Goal: Transaction & Acquisition: Download file/media

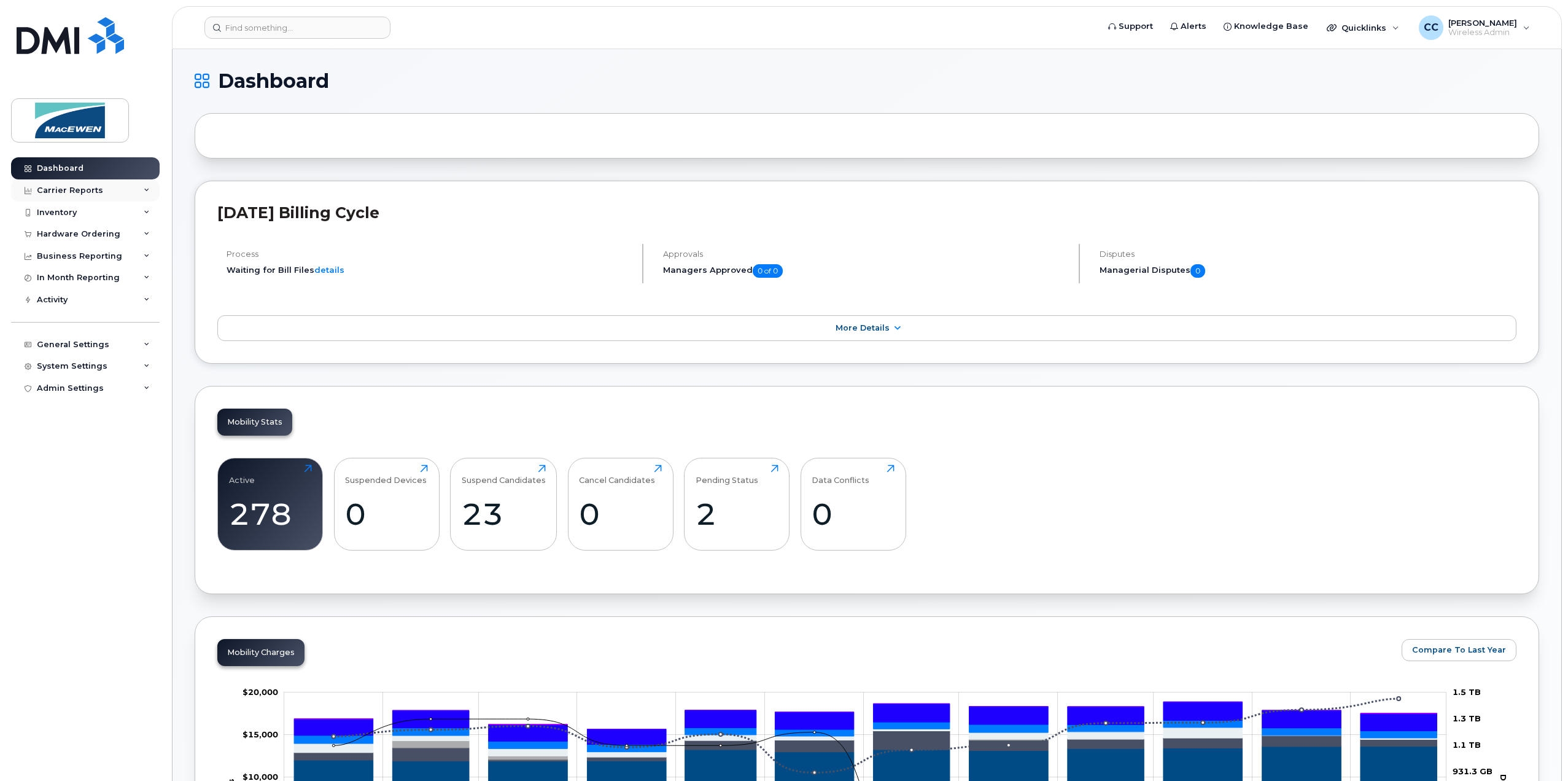
click at [54, 192] on div "Carrier Reports" at bounding box center [70, 190] width 66 height 10
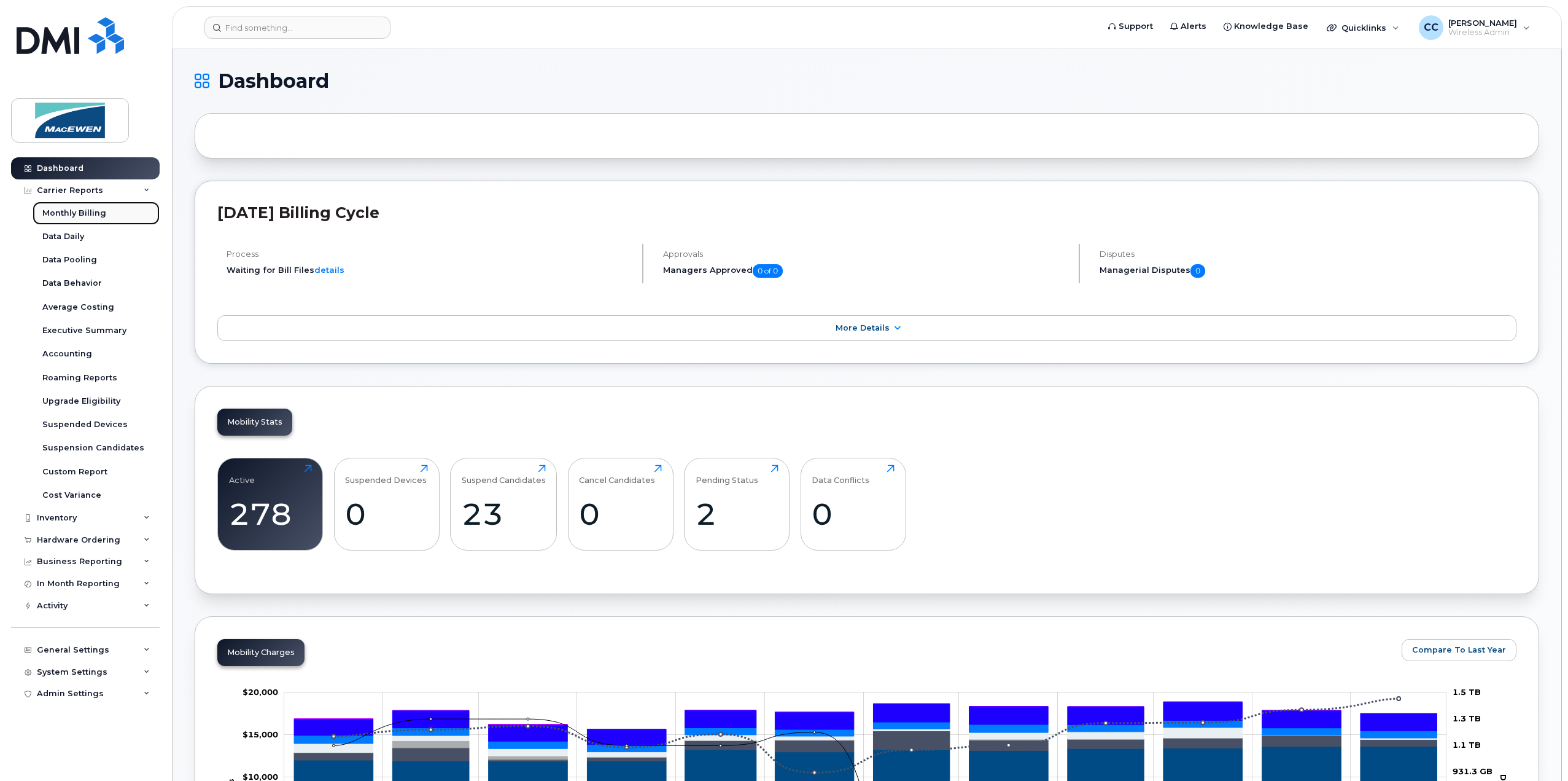
click at [82, 214] on div "Monthly Billing" at bounding box center [74, 213] width 64 height 11
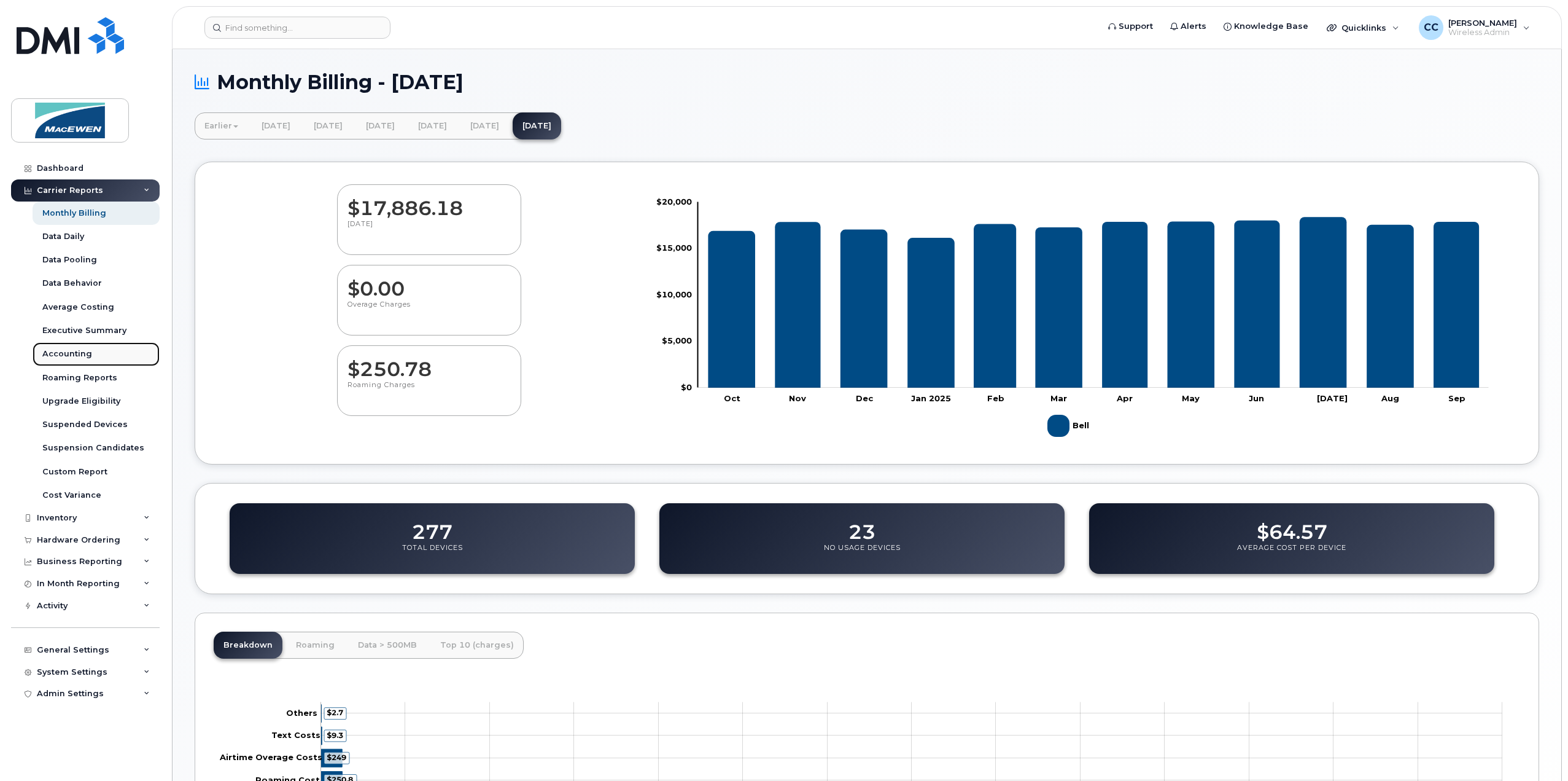
click at [68, 351] on div "Accounting" at bounding box center [67, 354] width 50 height 11
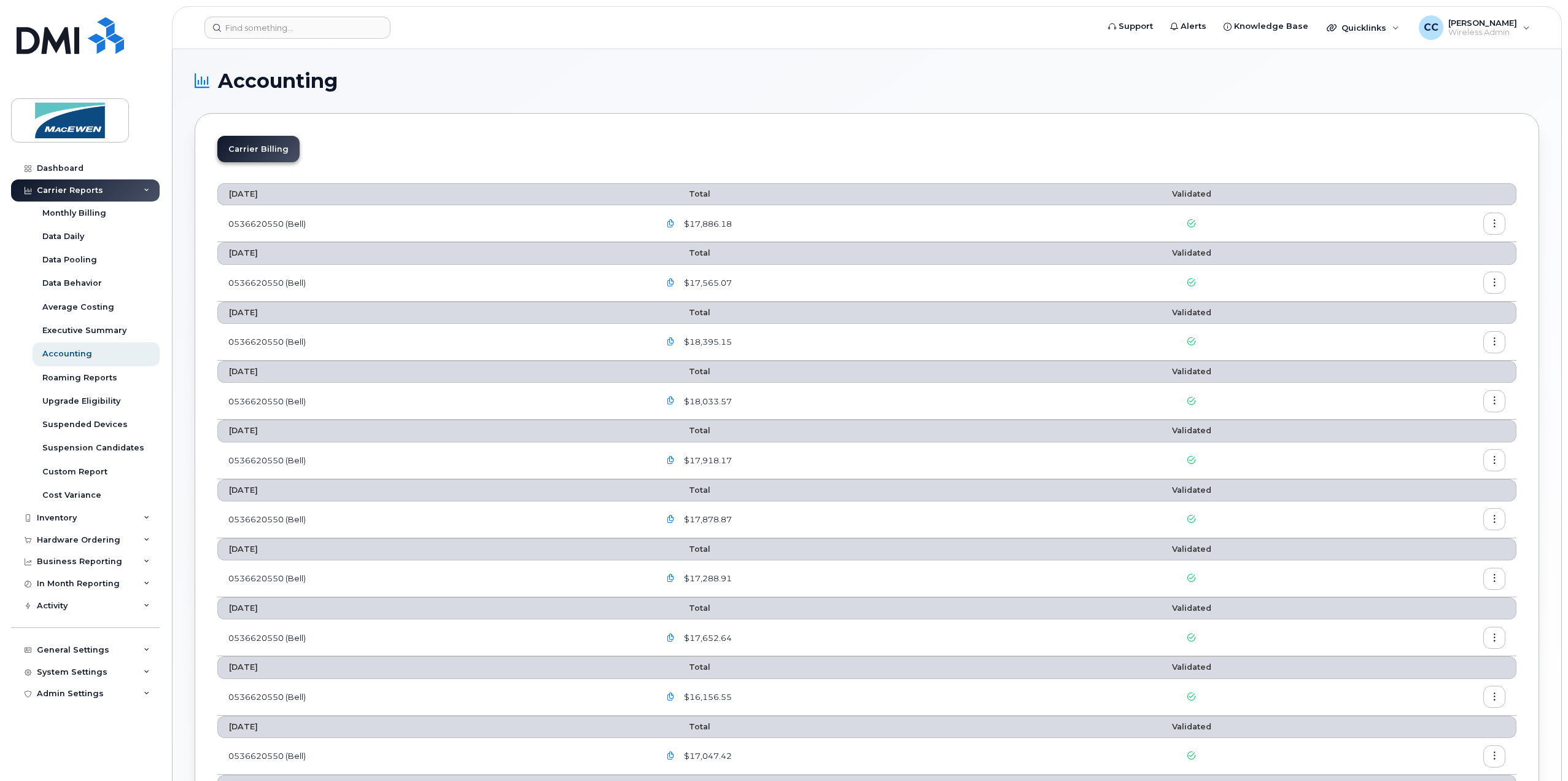
click at [675, 222] on icon "button" at bounding box center [670, 224] width 8 height 8
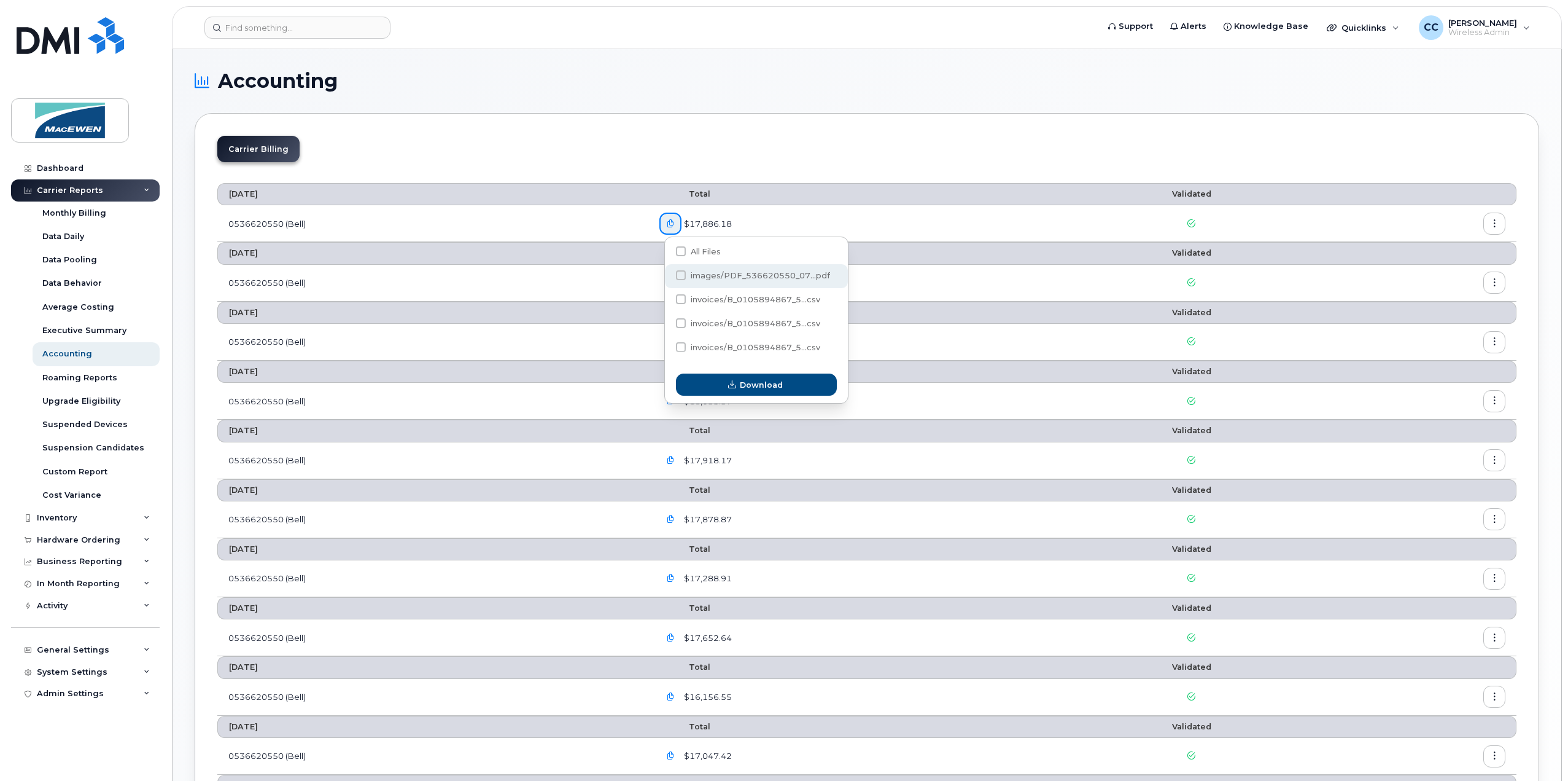
click at [678, 272] on span at bounding box center [680, 275] width 10 height 10
click at [668, 272] on input "images/PDF_536620550_07...pdf" at bounding box center [664, 275] width 6 height 6
checkbox input "true"
click at [714, 384] on button "Download" at bounding box center [756, 385] width 161 height 22
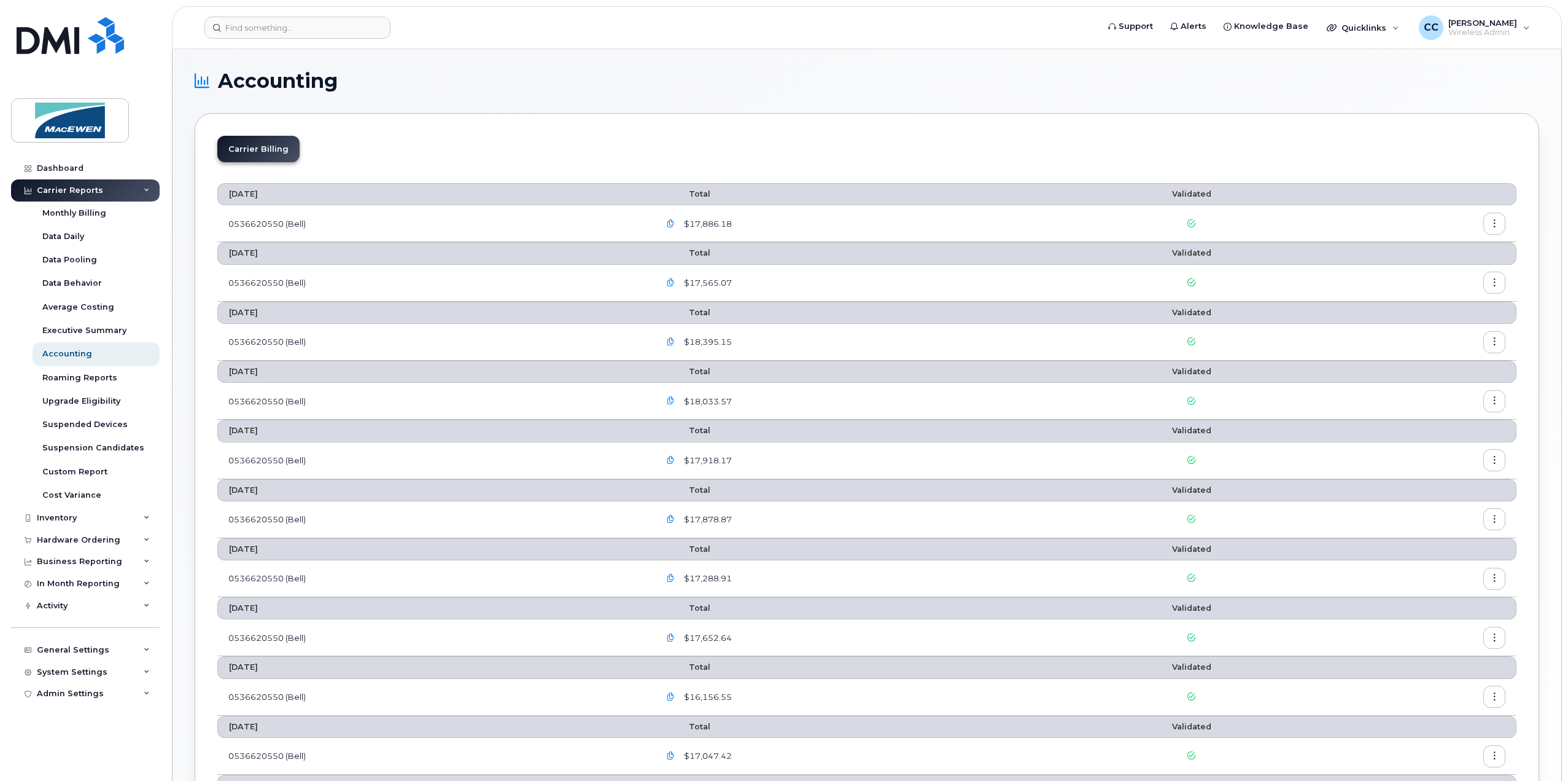
click at [1493, 215] on button "button" at bounding box center [1495, 224] width 22 height 22
click at [1426, 274] on span "Download" at bounding box center [1439, 272] width 48 height 11
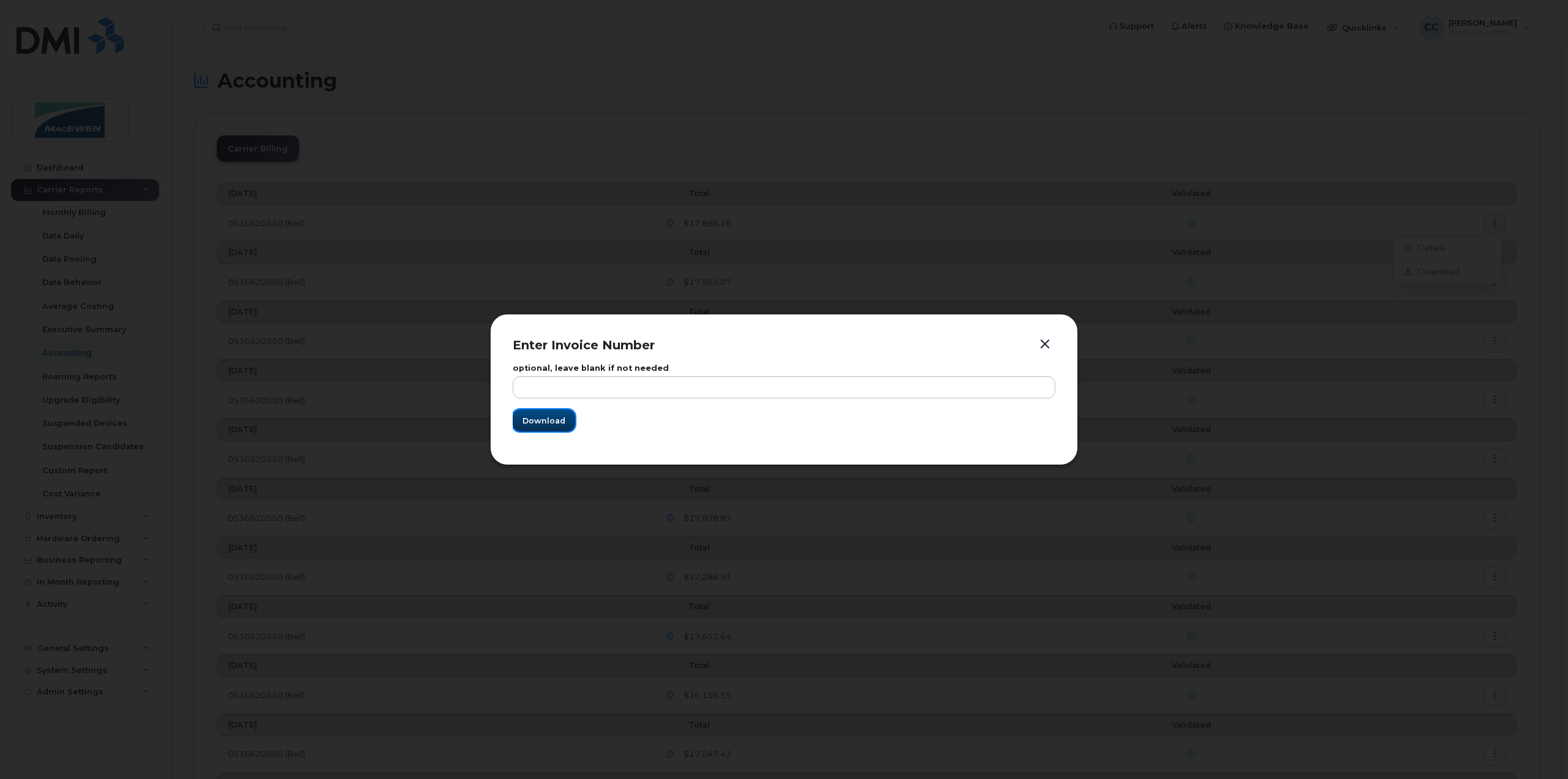
click at [536, 422] on span "Download" at bounding box center [544, 420] width 43 height 12
